Goal: Transaction & Acquisition: Subscribe to service/newsletter

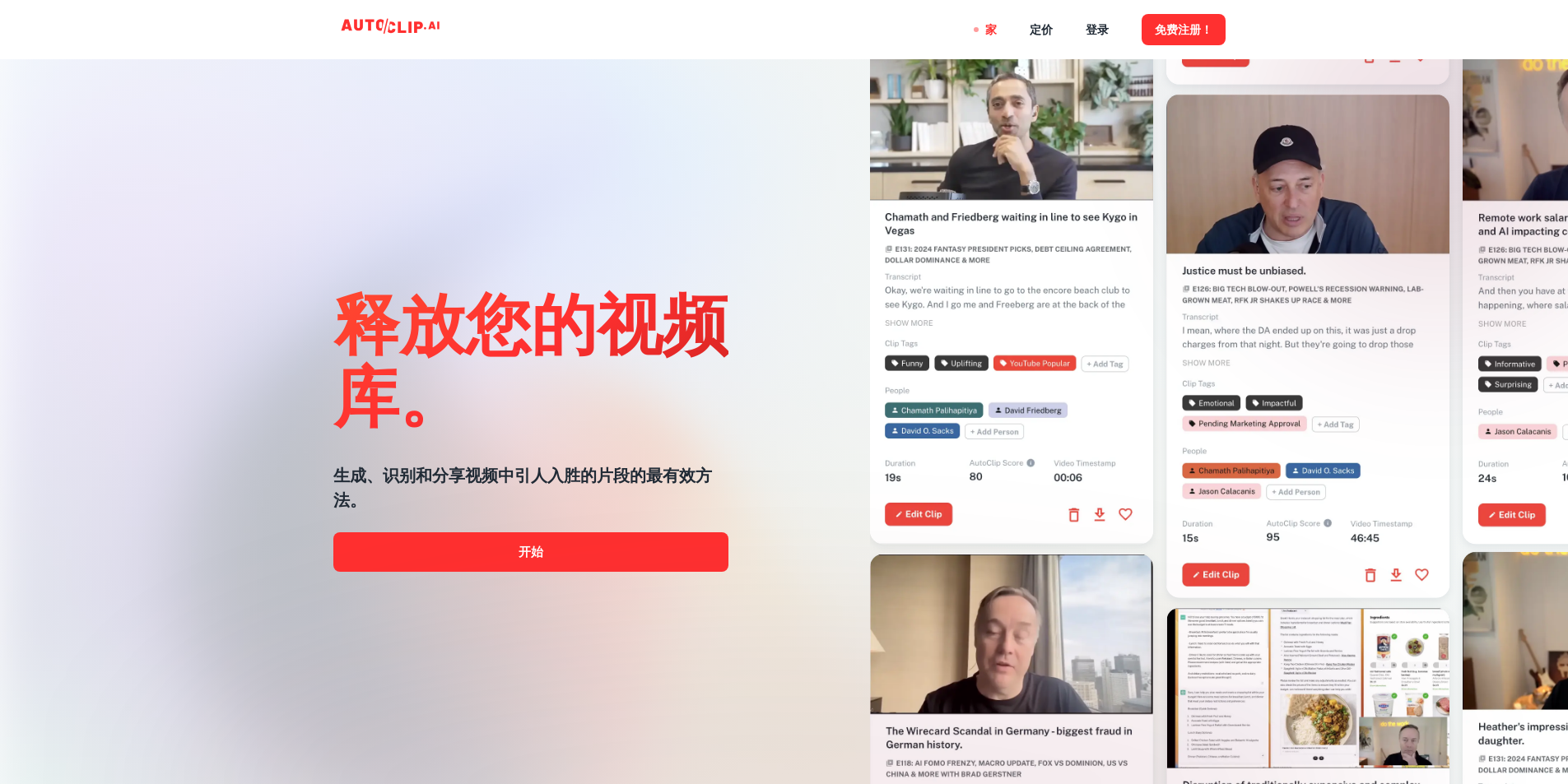
click at [614, 575] on div "释放您的视频库。 生成、识别和分享视频中引人入胜的片段的最有效方法。 开始" at bounding box center [531, 425] width 395 height 784
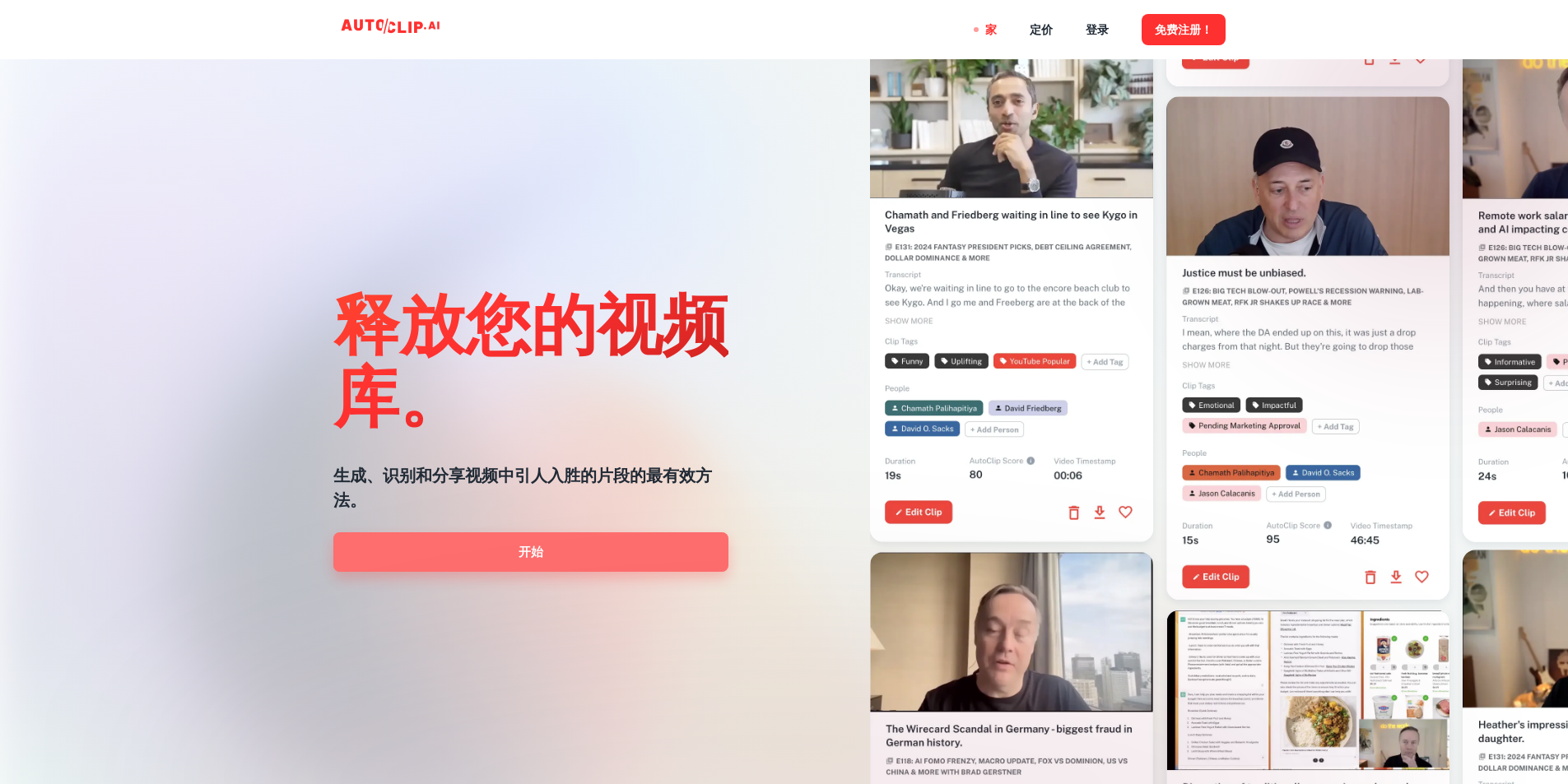
click at [620, 555] on link "开始" at bounding box center [531, 552] width 395 height 39
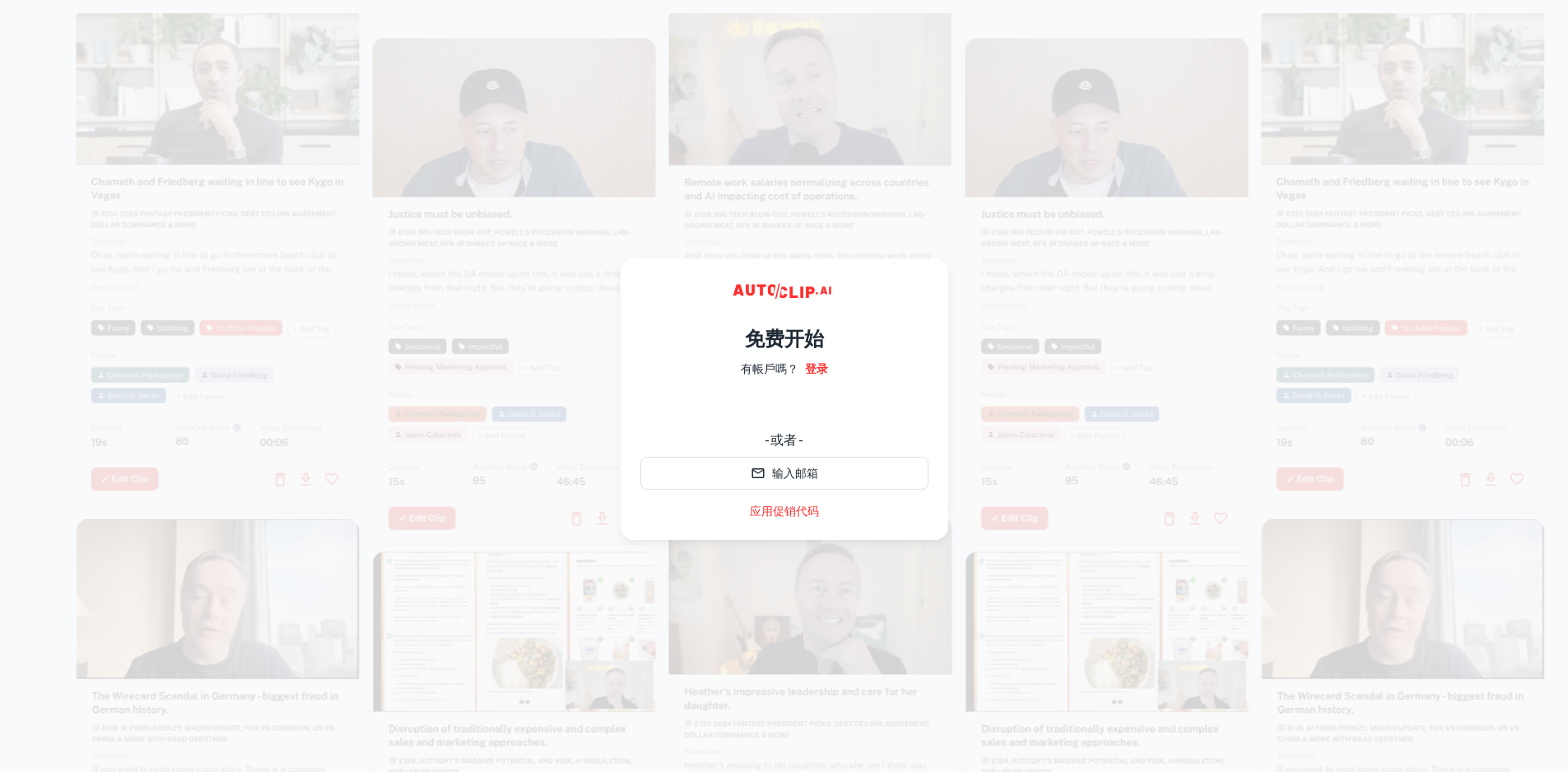
click at [1133, 284] on div at bounding box center [1108, 289] width 283 height 504
